Goal: Find specific page/section: Find specific page/section

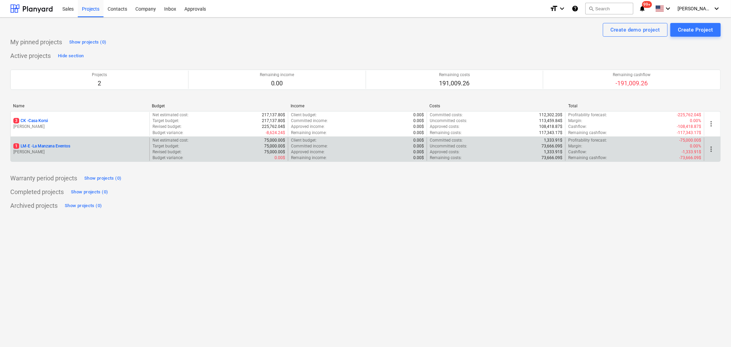
click at [49, 148] on p "1 LM-E - La Manzana Eventos" at bounding box center [41, 146] width 57 height 6
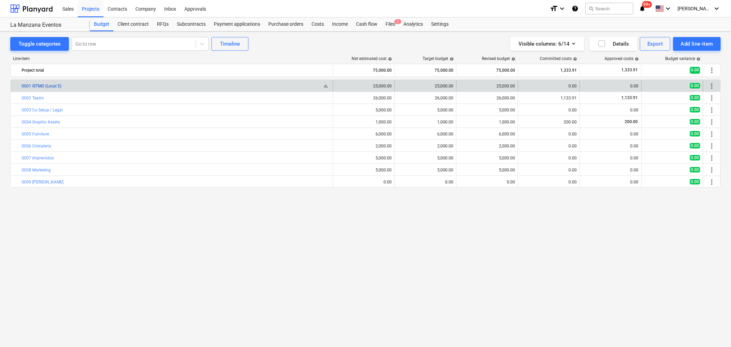
click at [33, 85] on link "0001 ISTMO (Local 5)" at bounding box center [42, 86] width 40 height 5
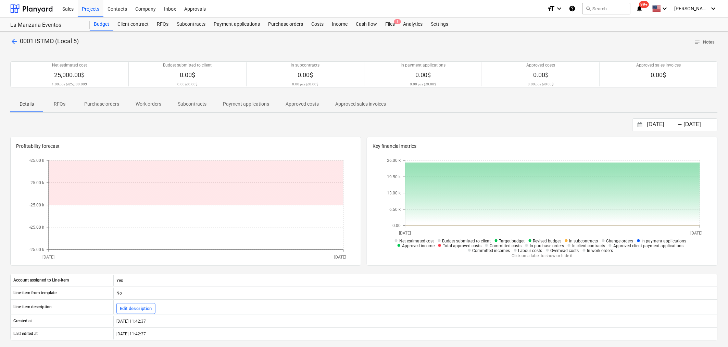
click at [16, 39] on span "arrow_back" at bounding box center [14, 41] width 8 height 8
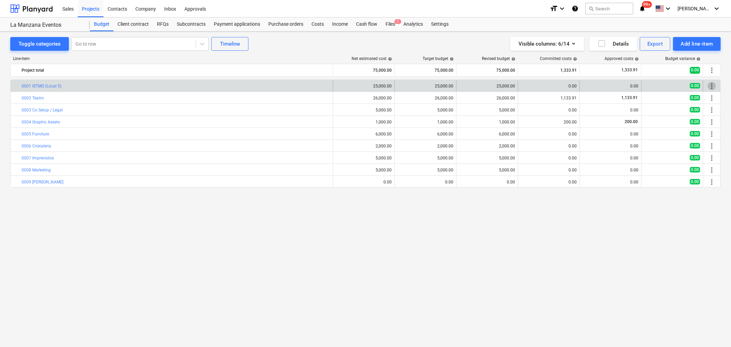
click at [713, 84] on span "more_vert" at bounding box center [712, 86] width 8 height 8
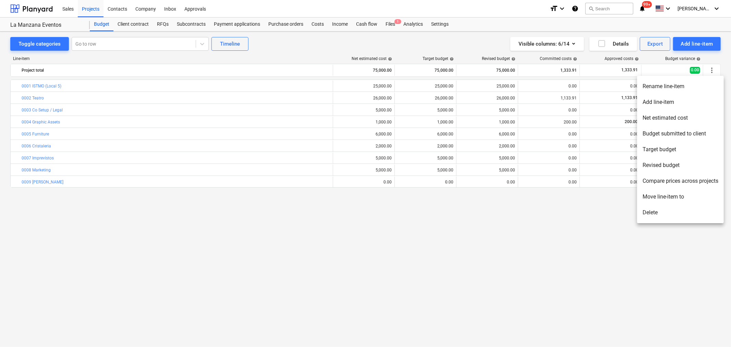
click at [510, 229] on div at bounding box center [365, 173] width 731 height 347
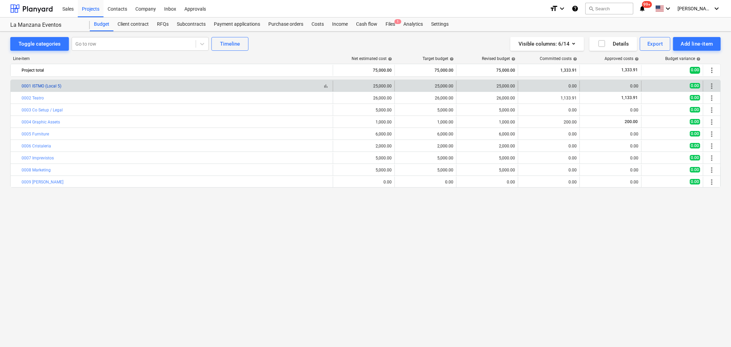
click at [28, 87] on link "0001 ISTMO (Local 5)" at bounding box center [42, 86] width 40 height 5
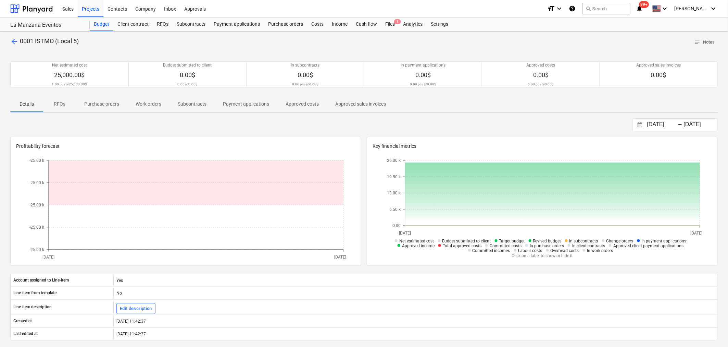
click at [16, 43] on span "arrow_back" at bounding box center [14, 41] width 8 height 8
